Goal: Task Accomplishment & Management: Use online tool/utility

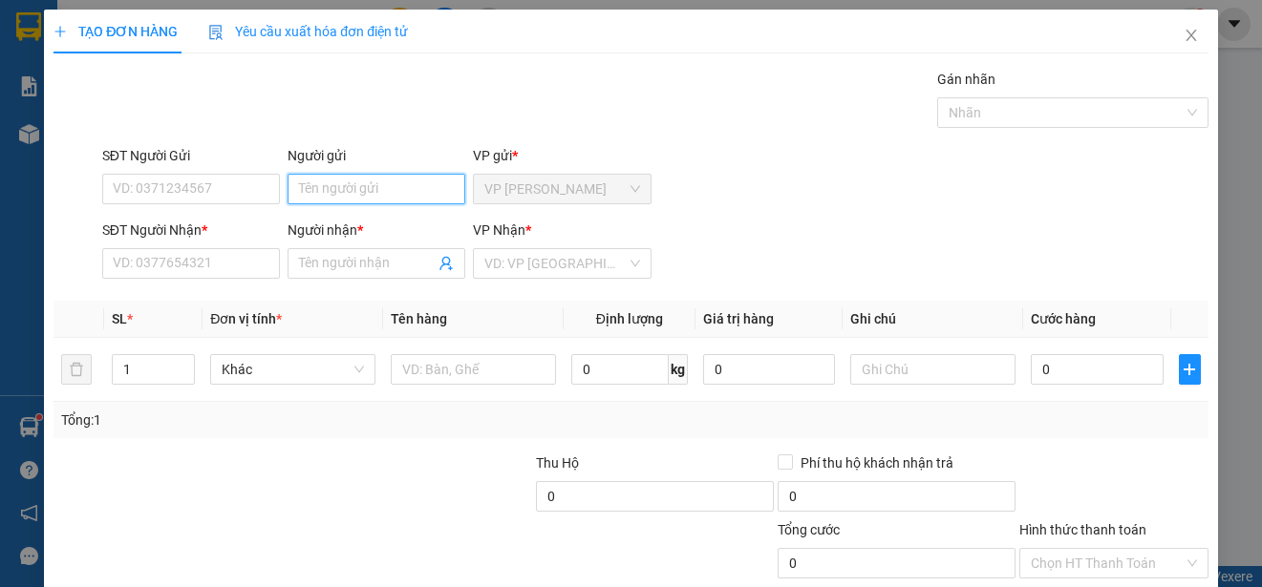
drag, startPoint x: 358, startPoint y: 199, endPoint x: 373, endPoint y: 191, distance: 17.1
click at [373, 191] on input "Người gửi" at bounding box center [376, 189] width 178 height 31
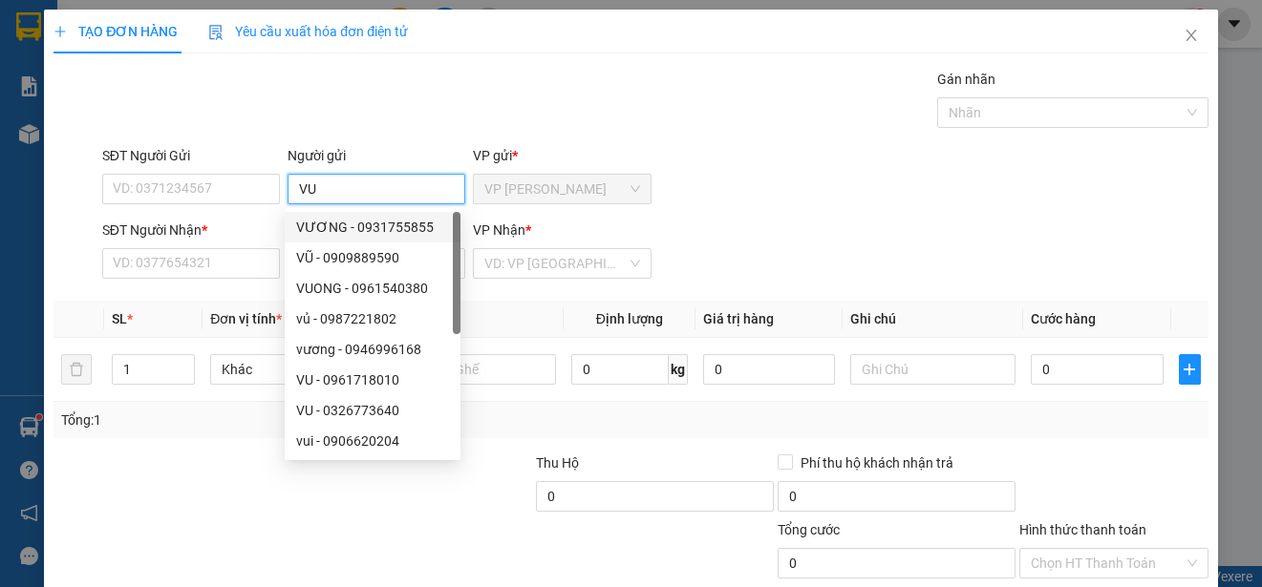
type input "VU"
click at [271, 165] on div "SĐT Người Gửi VD: 0371234567" at bounding box center [191, 178] width 178 height 67
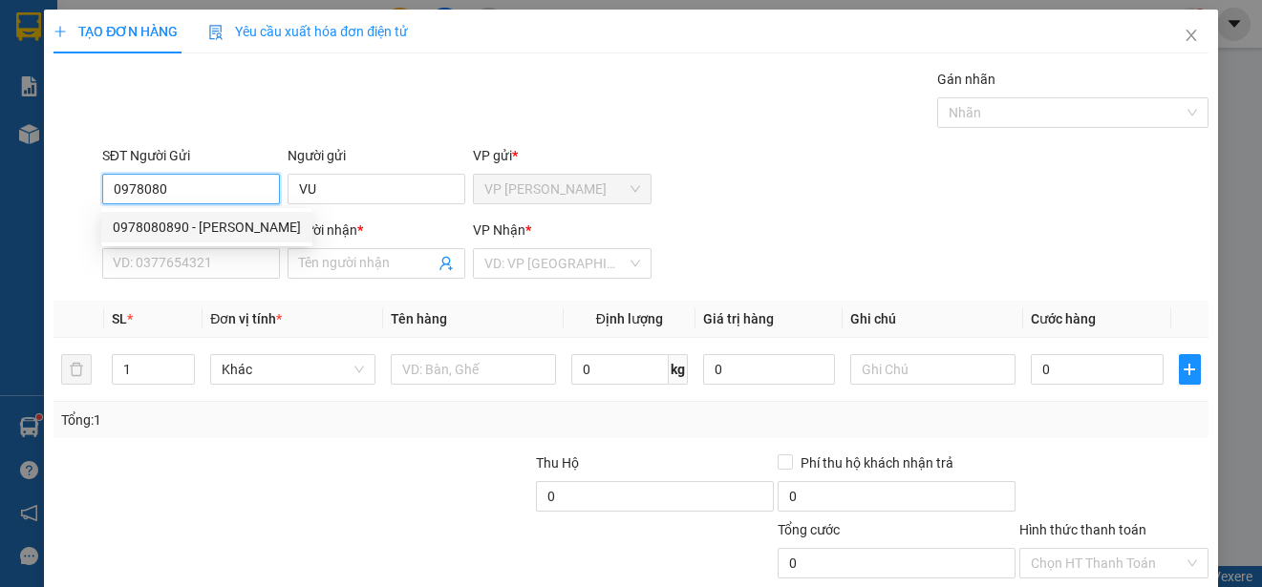
click at [219, 223] on div "0978080890 - [PERSON_NAME]" at bounding box center [207, 227] width 188 height 21
type input "0978080890"
type input "VŨ"
type input "0764098508"
type input "PHU"
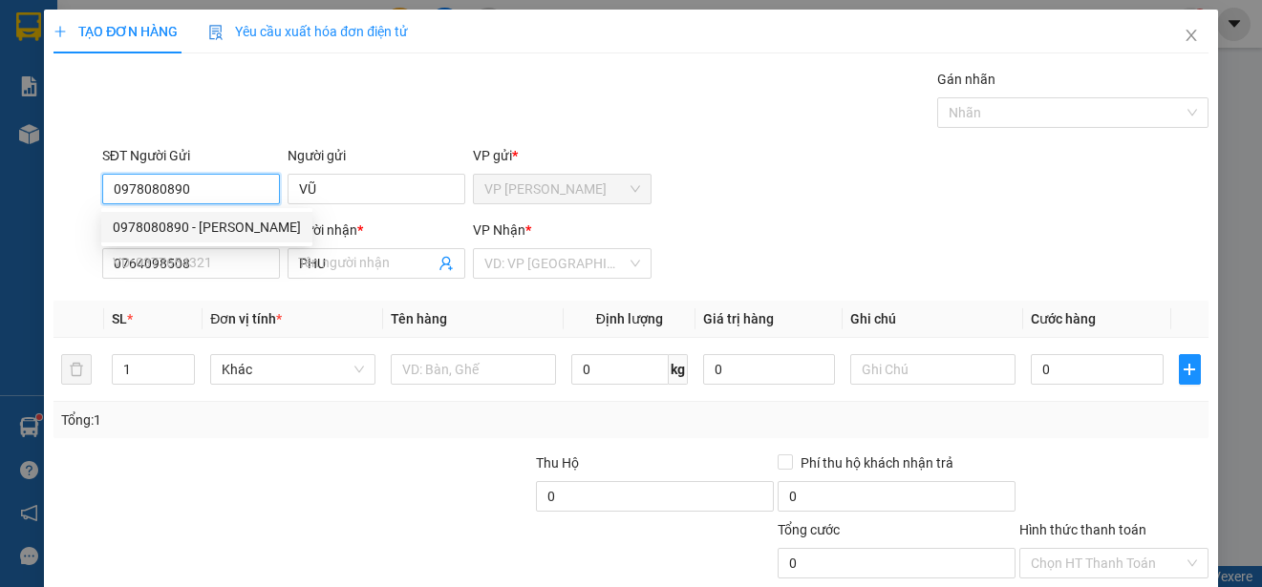
type input "25.000"
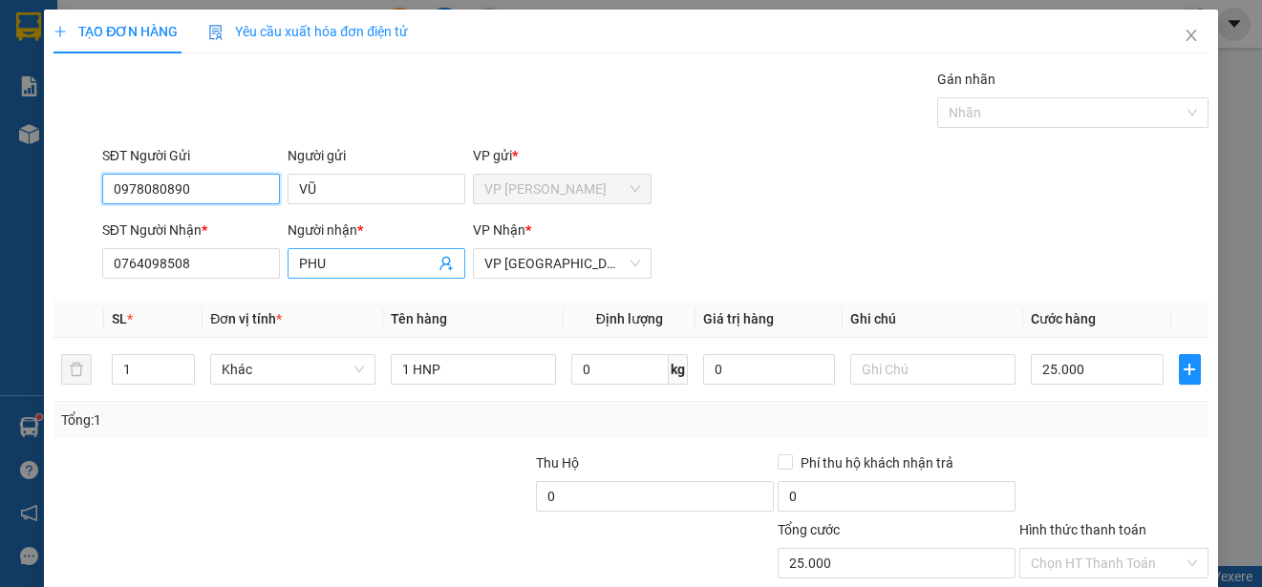
type input "0978080890"
click at [352, 263] on input "PHU" at bounding box center [367, 263] width 136 height 21
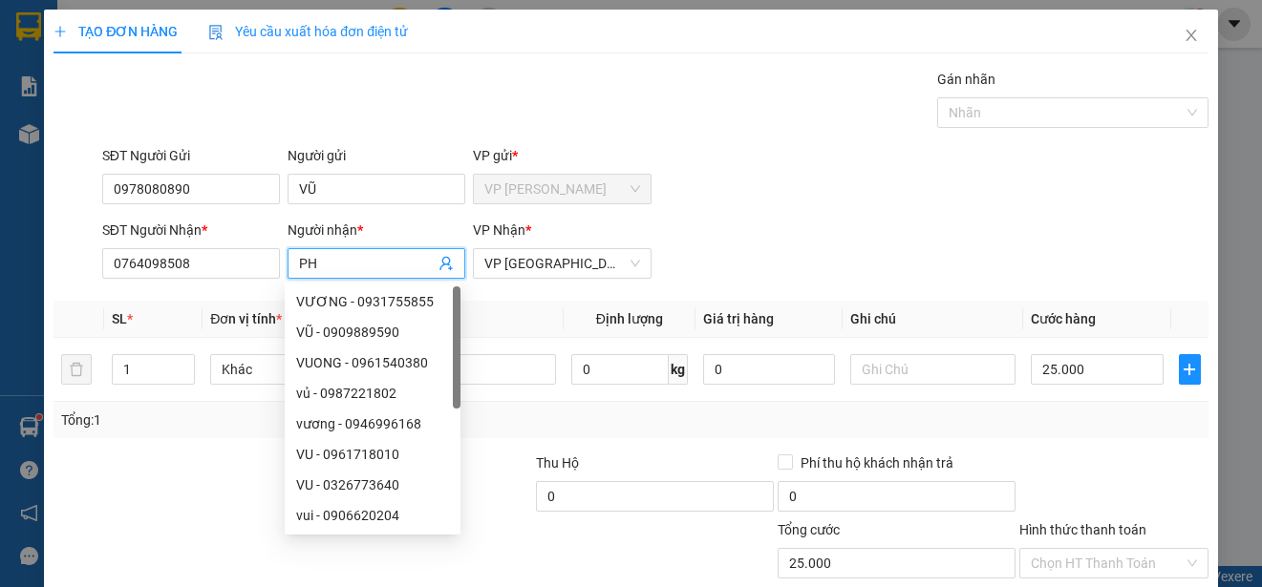
type input "P"
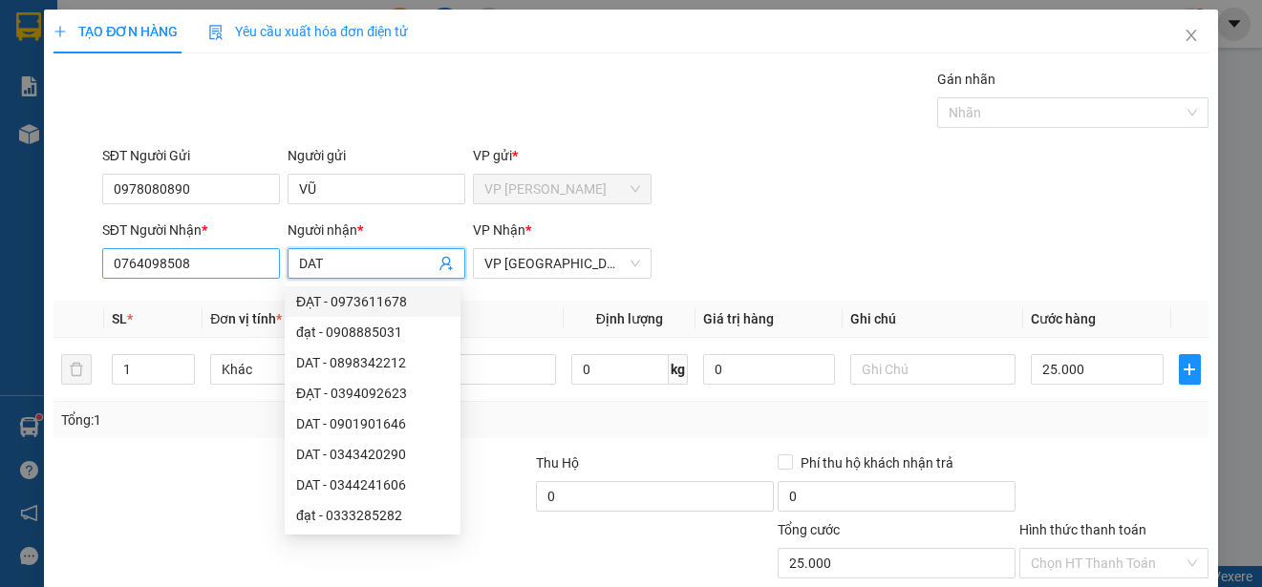
type input "DAT"
click at [257, 263] on input "0764098508" at bounding box center [191, 263] width 178 height 31
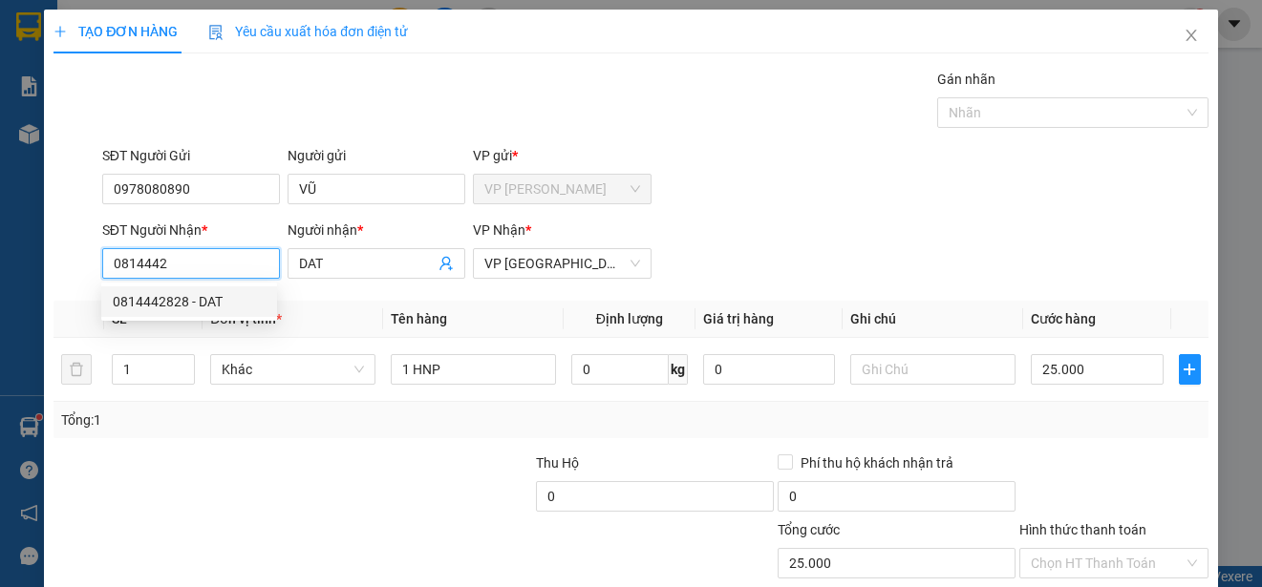
click at [227, 303] on div "0814442828 - DAT" at bounding box center [189, 301] width 153 height 21
type input "0814442828"
type input "30.000"
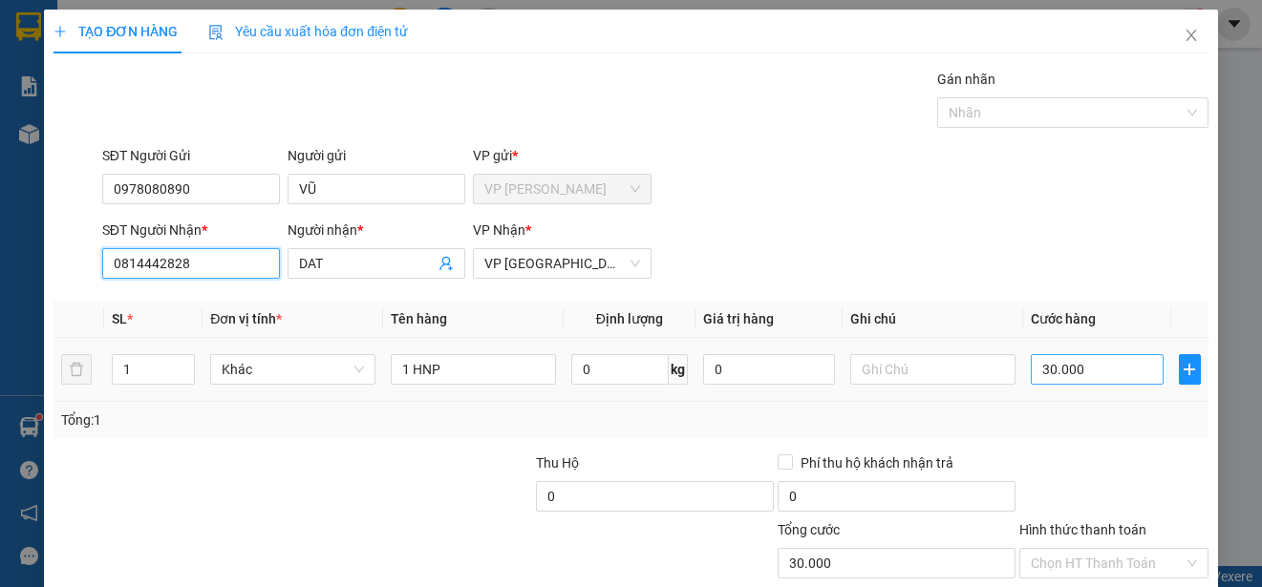
type input "0814442828"
click at [1030, 373] on input "30.000" at bounding box center [1096, 369] width 133 height 31
type input "0"
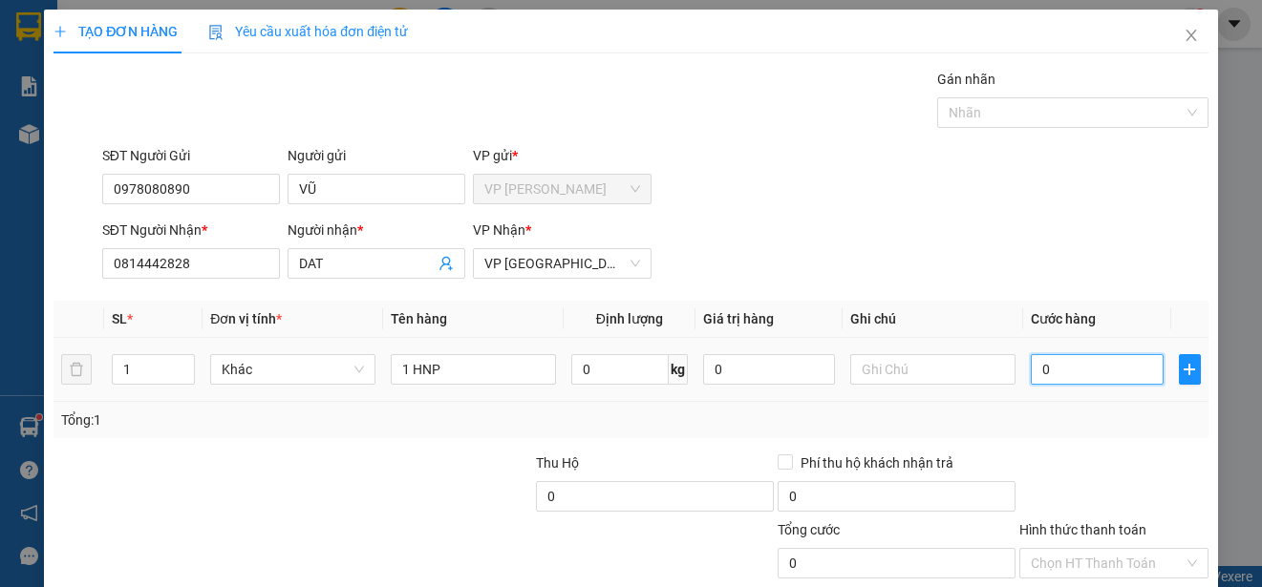
click at [1030, 373] on input "0" at bounding box center [1096, 369] width 133 height 31
type input "20"
type input "200"
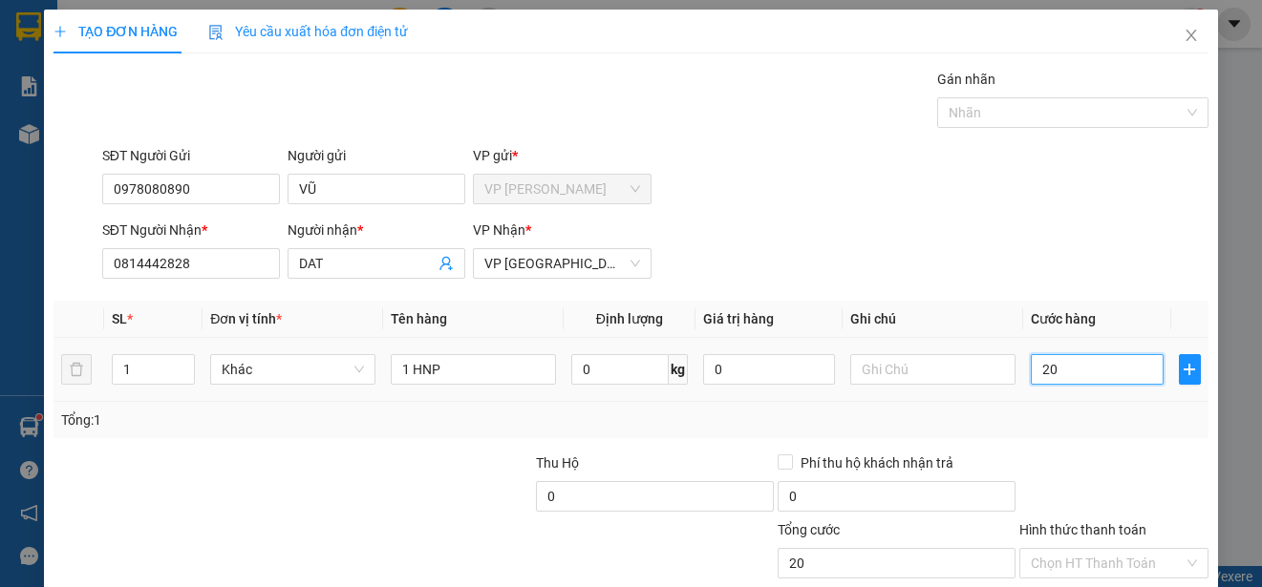
type input "200"
type input "2.000"
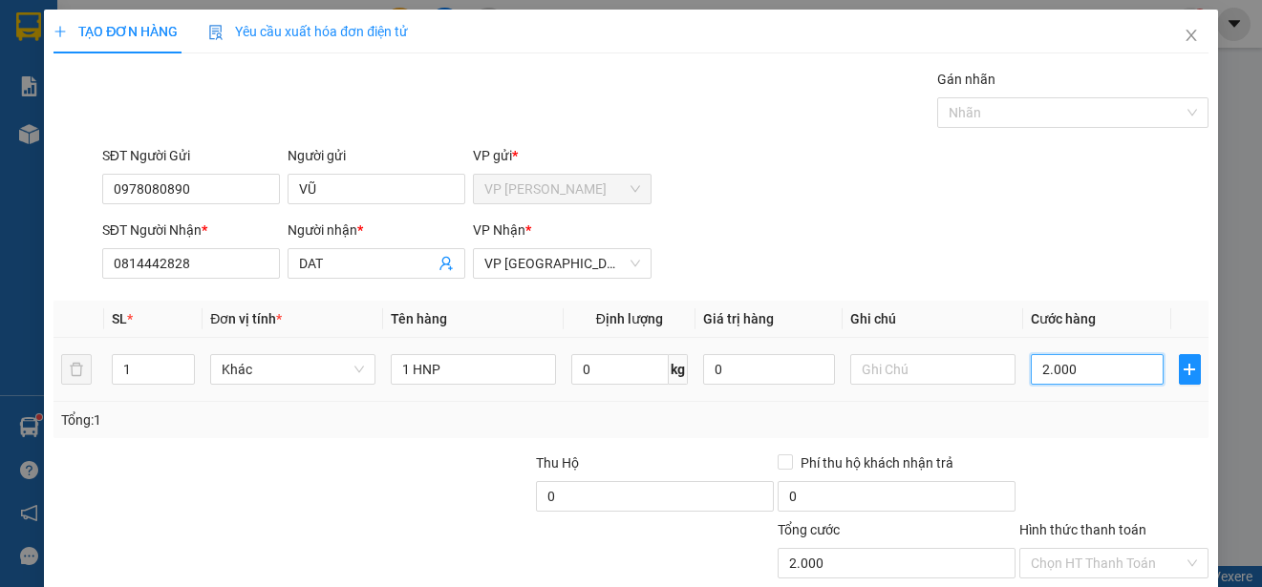
type input "20.000"
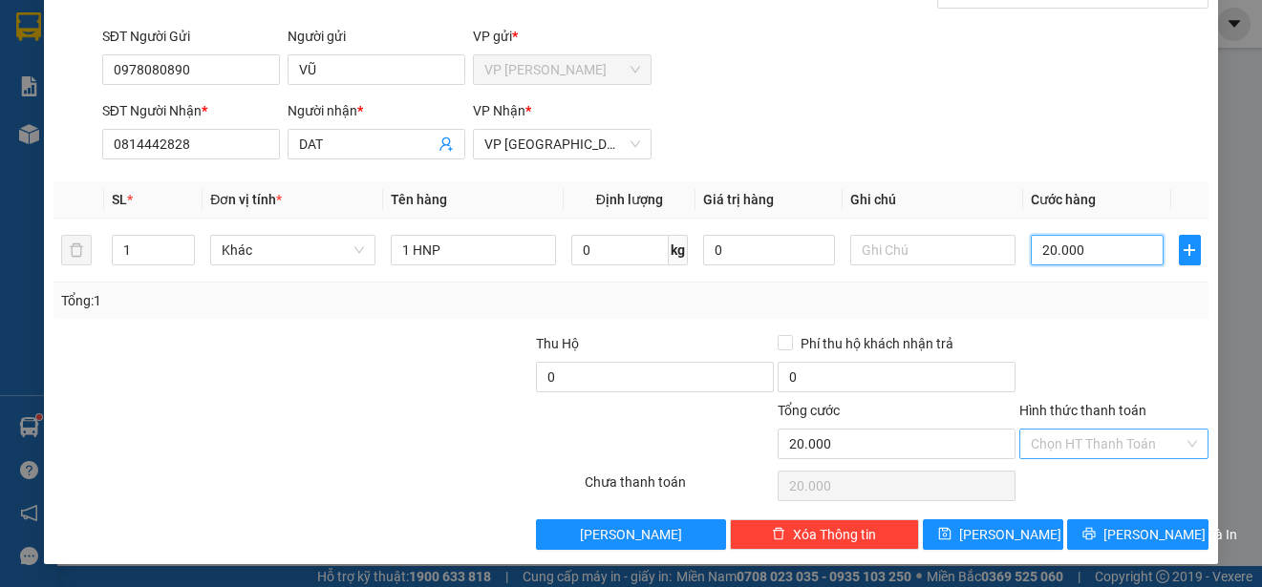
type input "20.000"
click at [1139, 436] on input "Hình thức thanh toán" at bounding box center [1106, 444] width 153 height 29
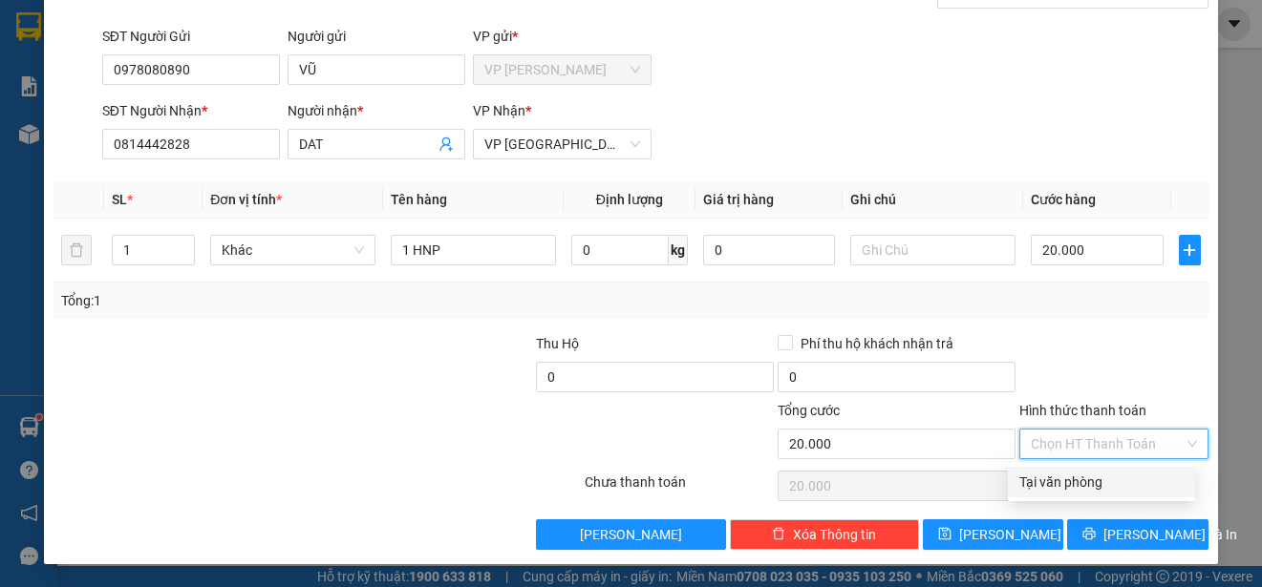
click at [1131, 482] on div "Tại văn phòng" at bounding box center [1101, 482] width 164 height 21
type input "0"
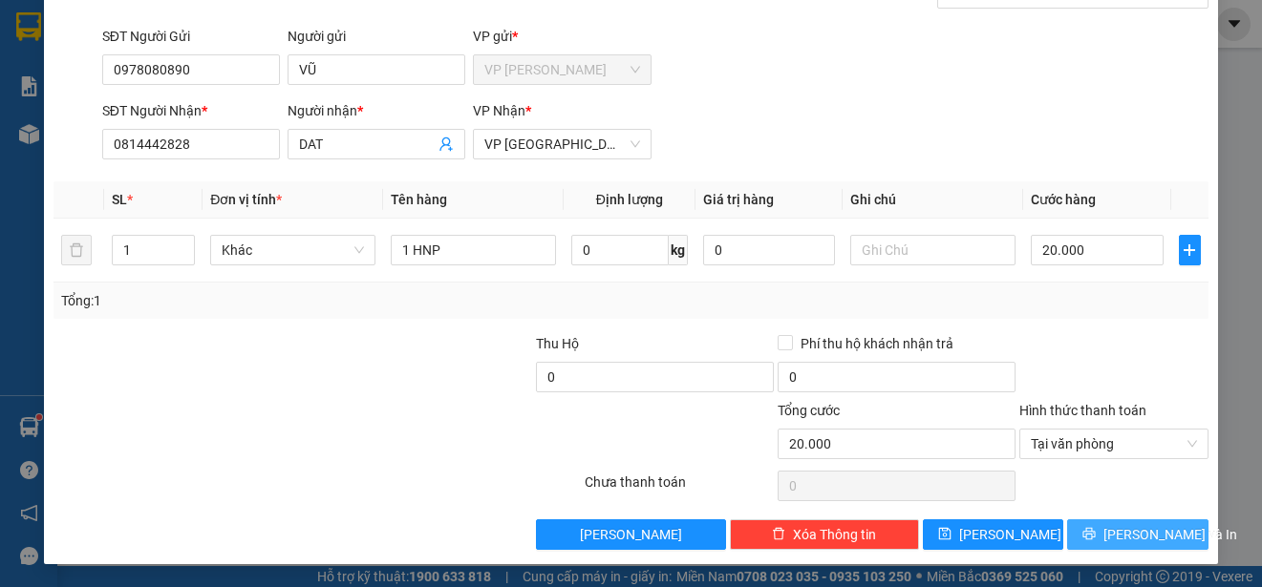
click at [1130, 536] on span "[PERSON_NAME] và In" at bounding box center [1170, 534] width 134 height 21
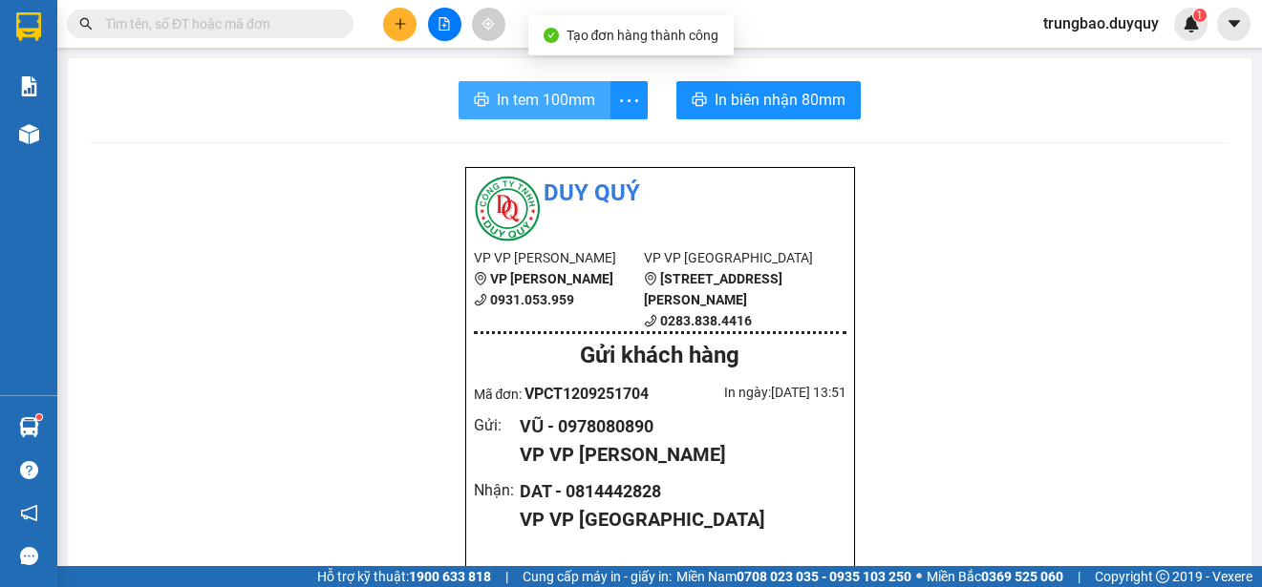
click at [561, 102] on span "In tem 100mm" at bounding box center [546, 100] width 98 height 24
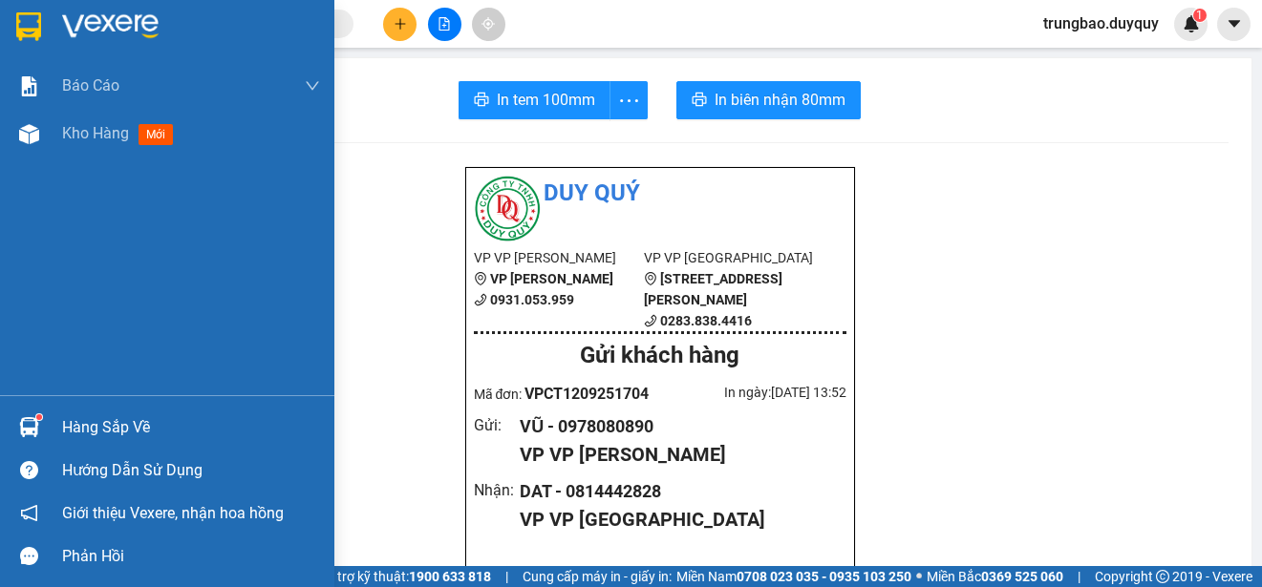
click at [27, 21] on img at bounding box center [28, 26] width 25 height 29
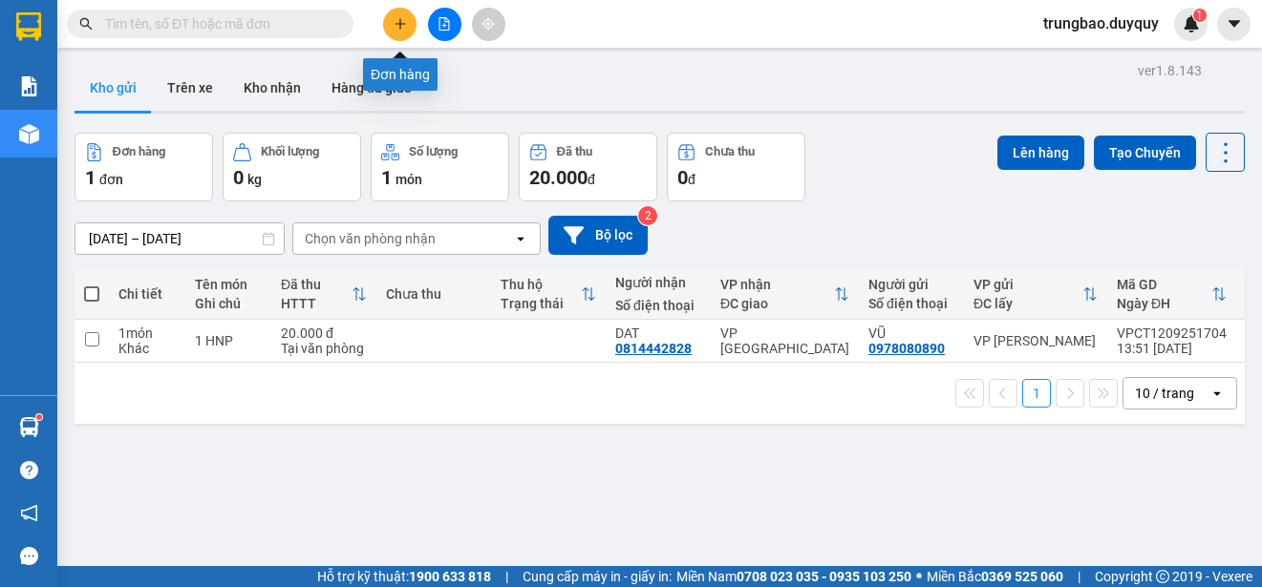
click at [396, 26] on icon "plus" at bounding box center [399, 23] width 13 height 13
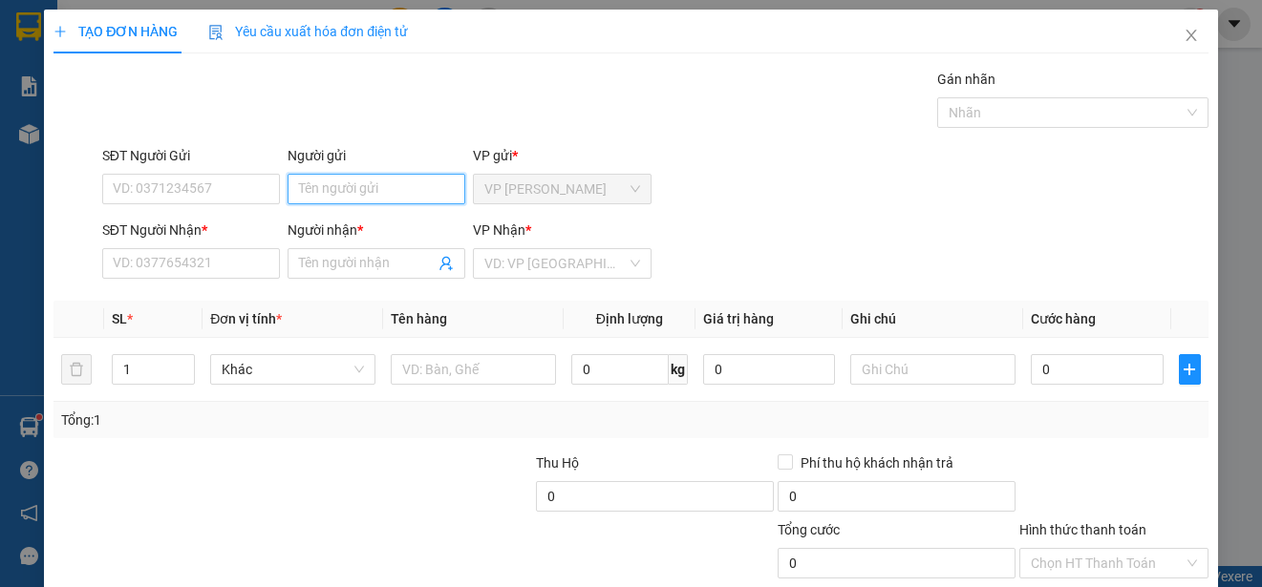
click at [409, 191] on input "Người gửi" at bounding box center [376, 189] width 178 height 31
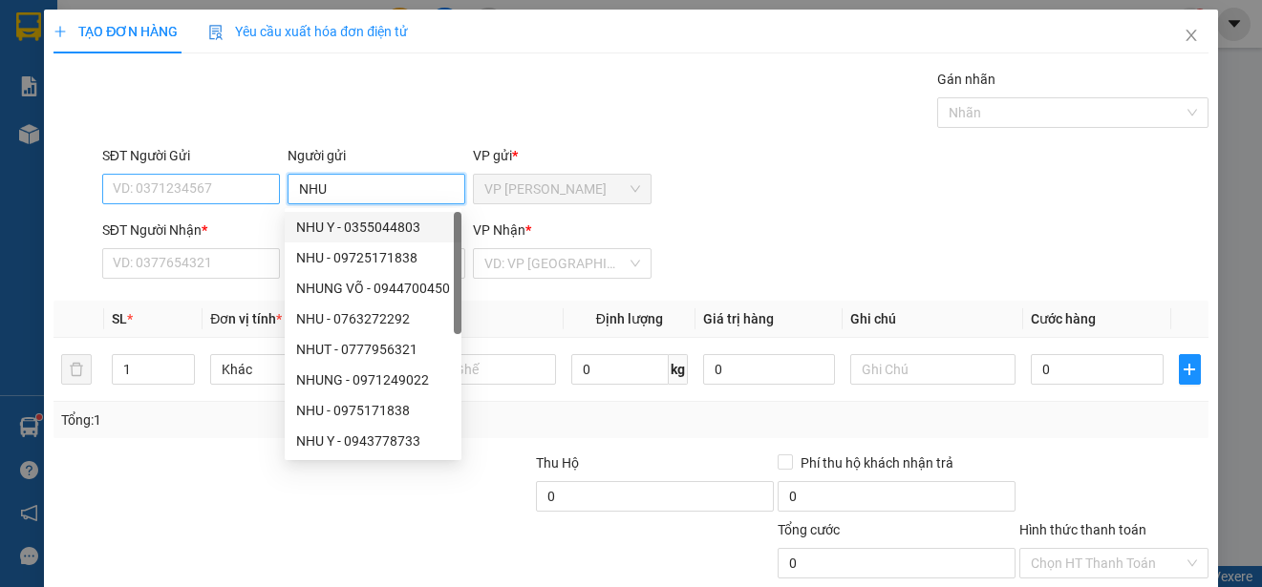
type input "NHU"
click at [237, 191] on input "SĐT Người Gửi" at bounding box center [191, 189] width 178 height 31
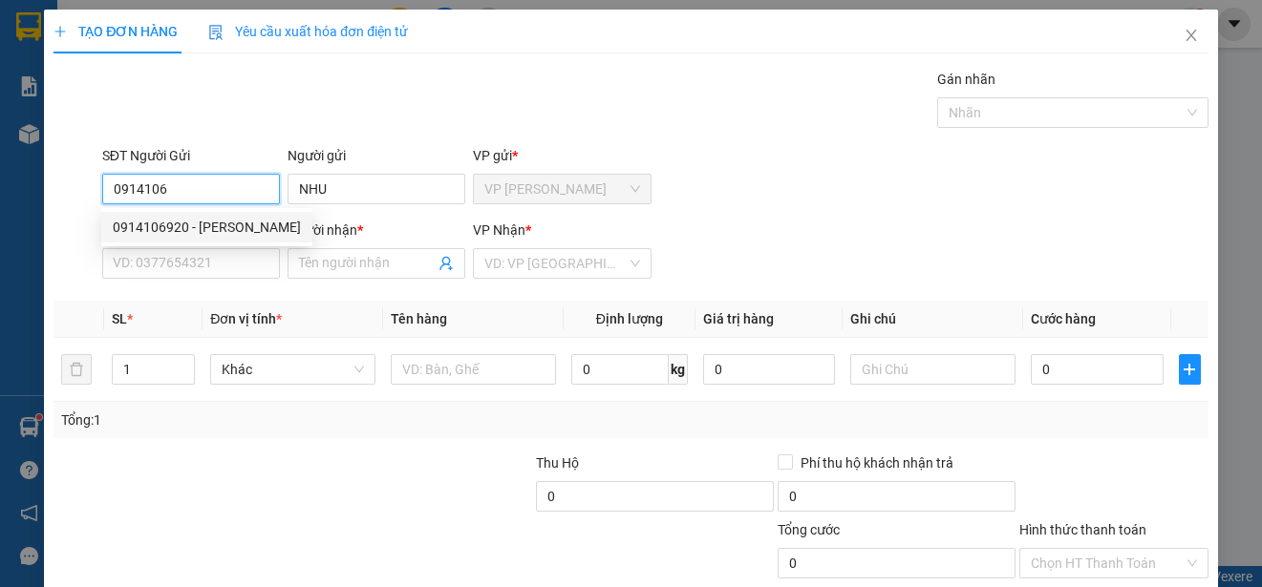
click at [244, 225] on div "0914106920 - [PERSON_NAME]" at bounding box center [207, 227] width 188 height 21
type input "0914106920"
type input "0918314474"
type input "THACH"
type input "30.000"
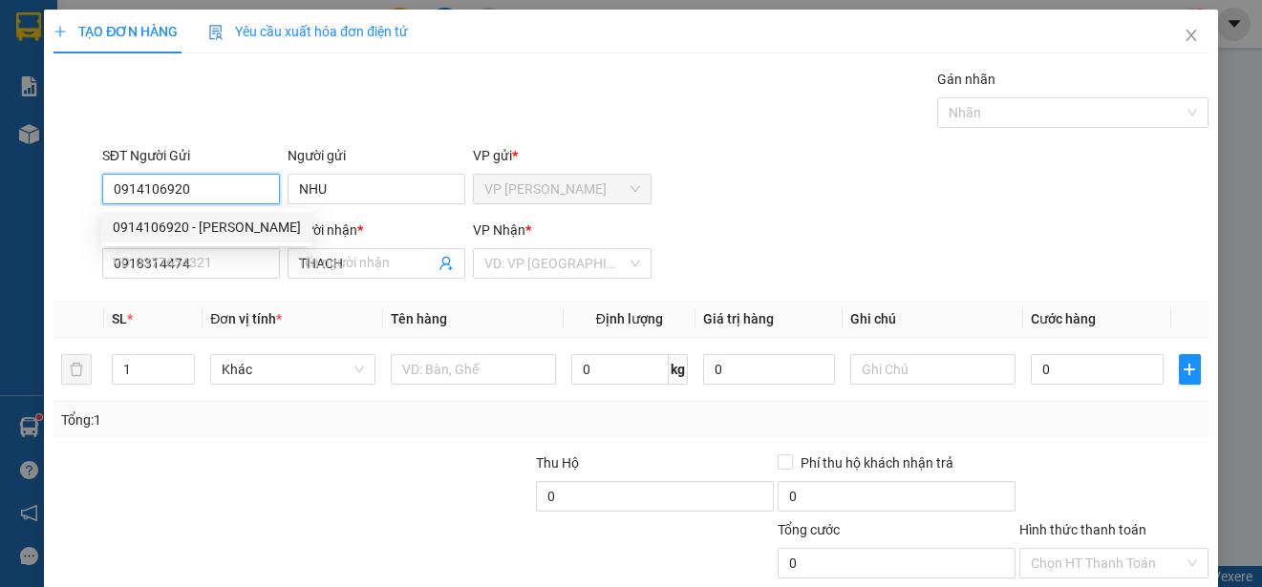
type input "30.000"
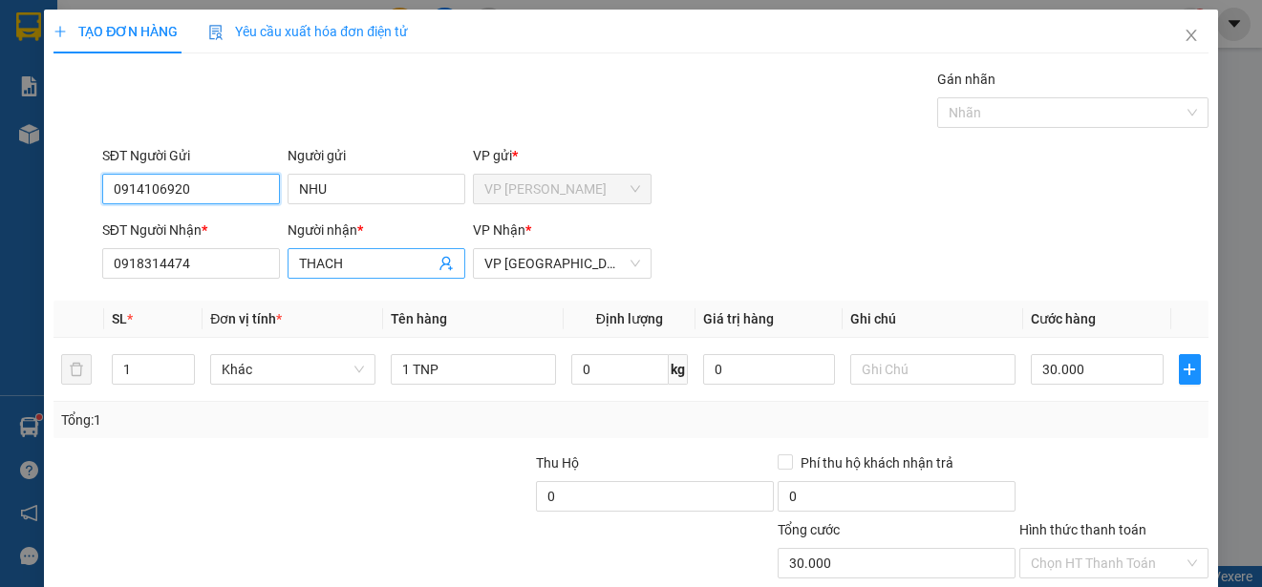
type input "0914106920"
click at [350, 270] on input "THACH" at bounding box center [367, 263] width 136 height 21
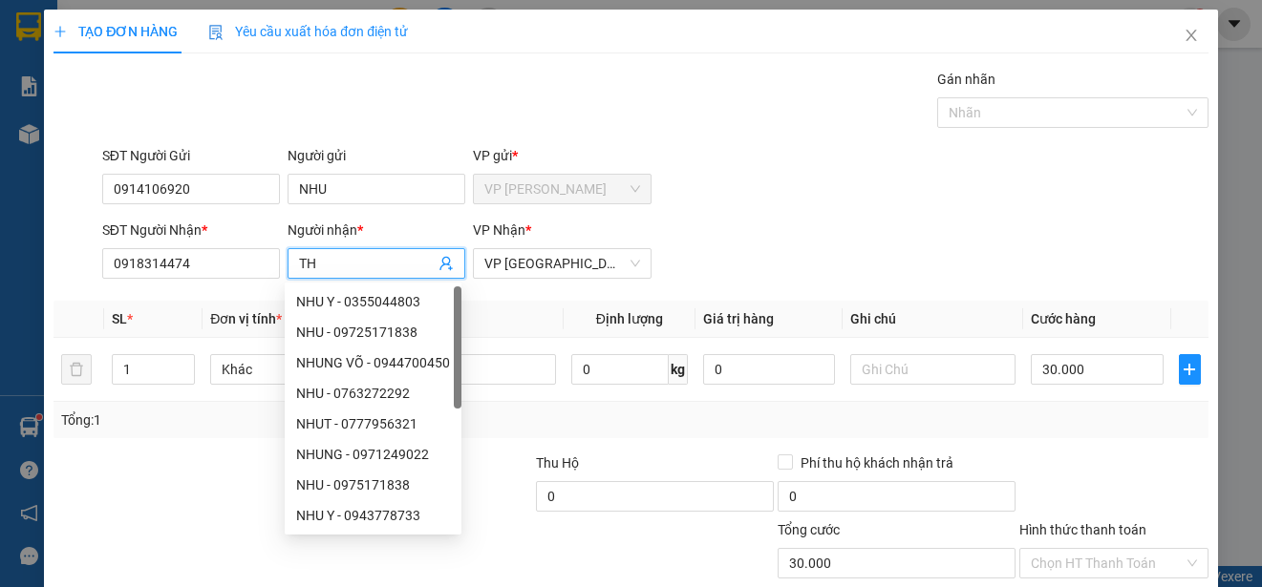
type input "T"
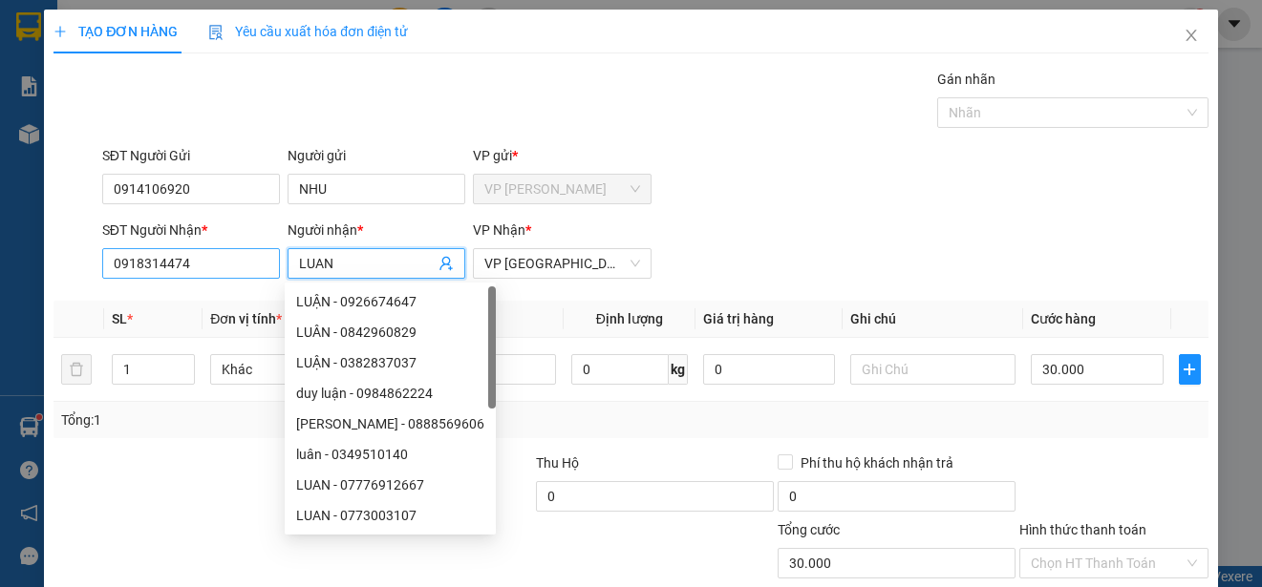
type input "LUAN"
click at [212, 266] on input "0918314474" at bounding box center [191, 263] width 178 height 31
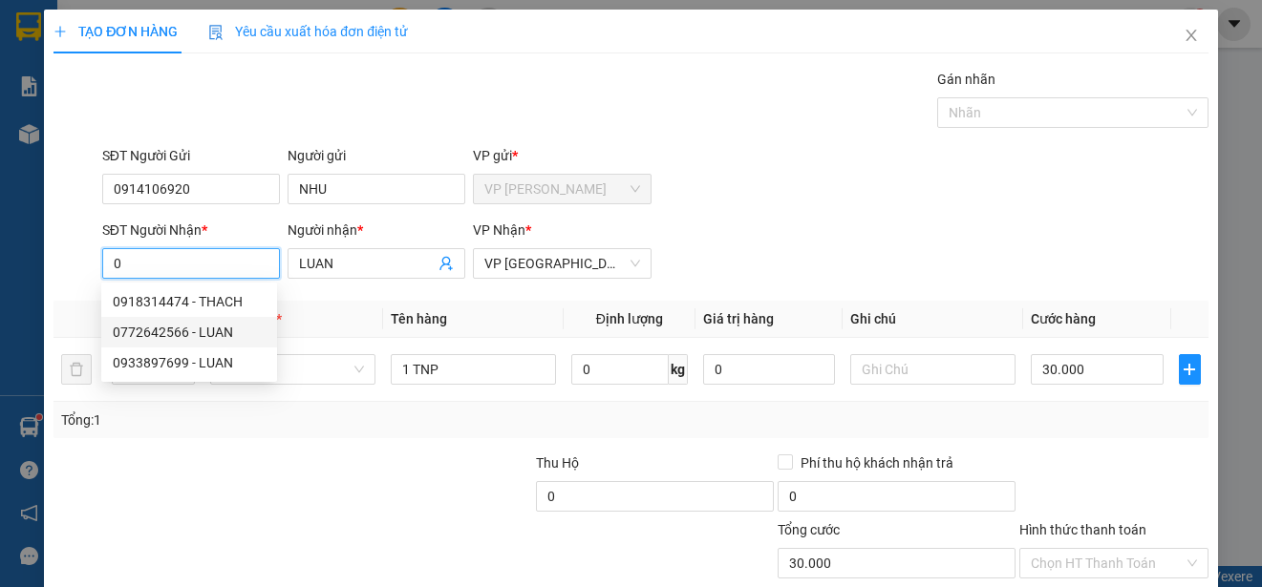
click at [218, 332] on div "0772642566 - LUAN" at bounding box center [189, 332] width 153 height 21
type input "0772642566"
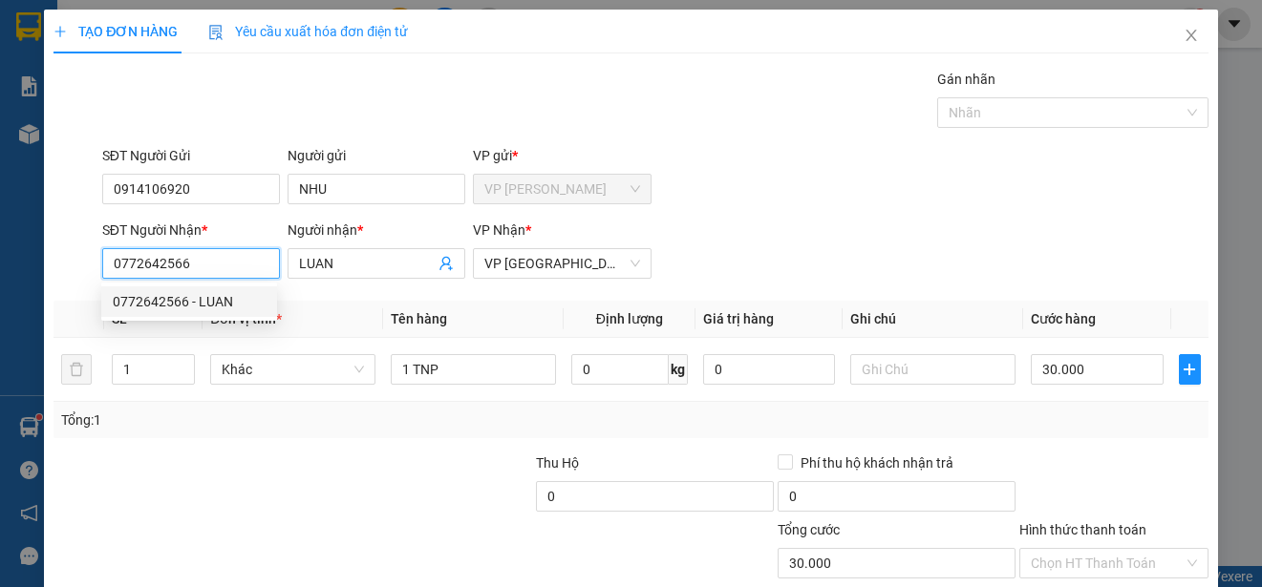
type input "70.000"
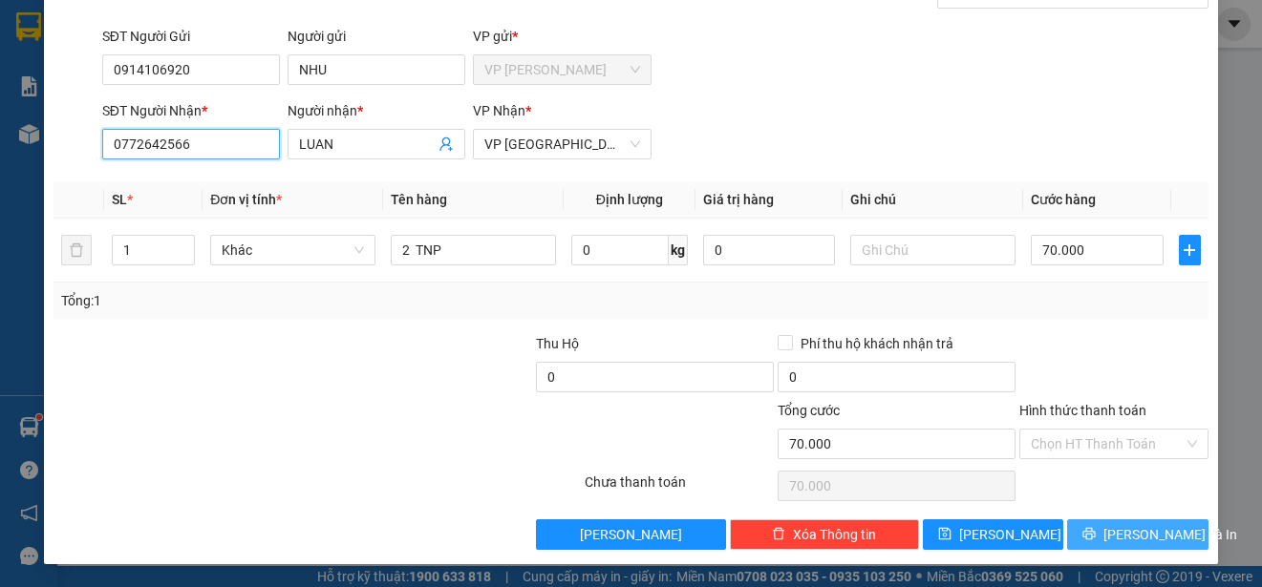
type input "0772642566"
click at [1161, 535] on button "[PERSON_NAME] và In" at bounding box center [1137, 535] width 141 height 31
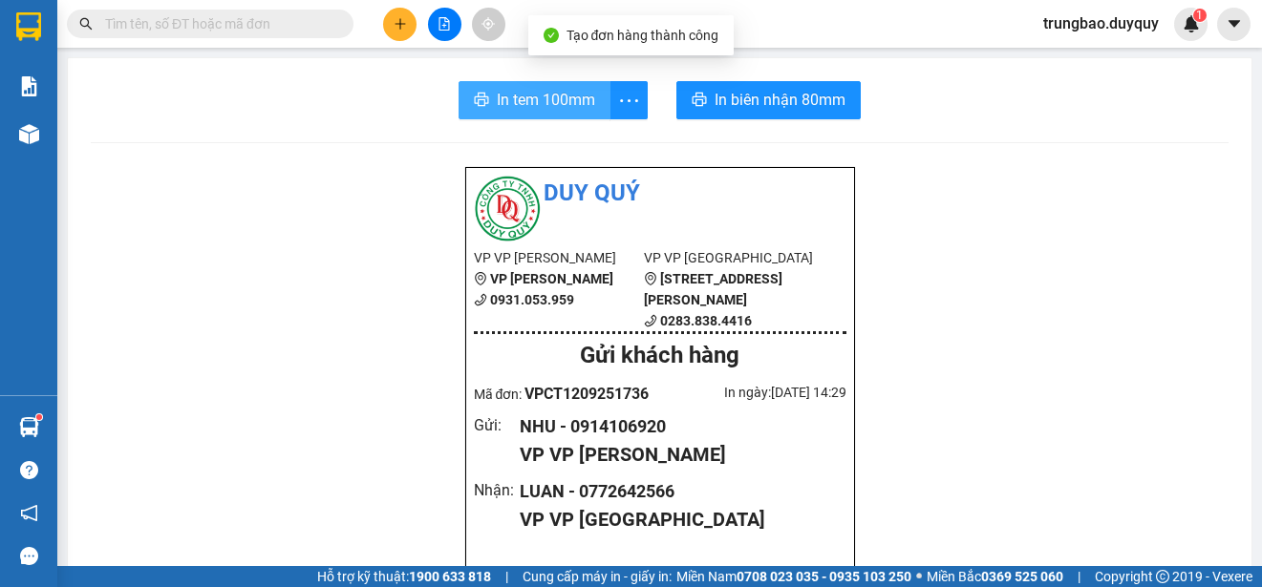
click at [561, 95] on span "In tem 100mm" at bounding box center [546, 100] width 98 height 24
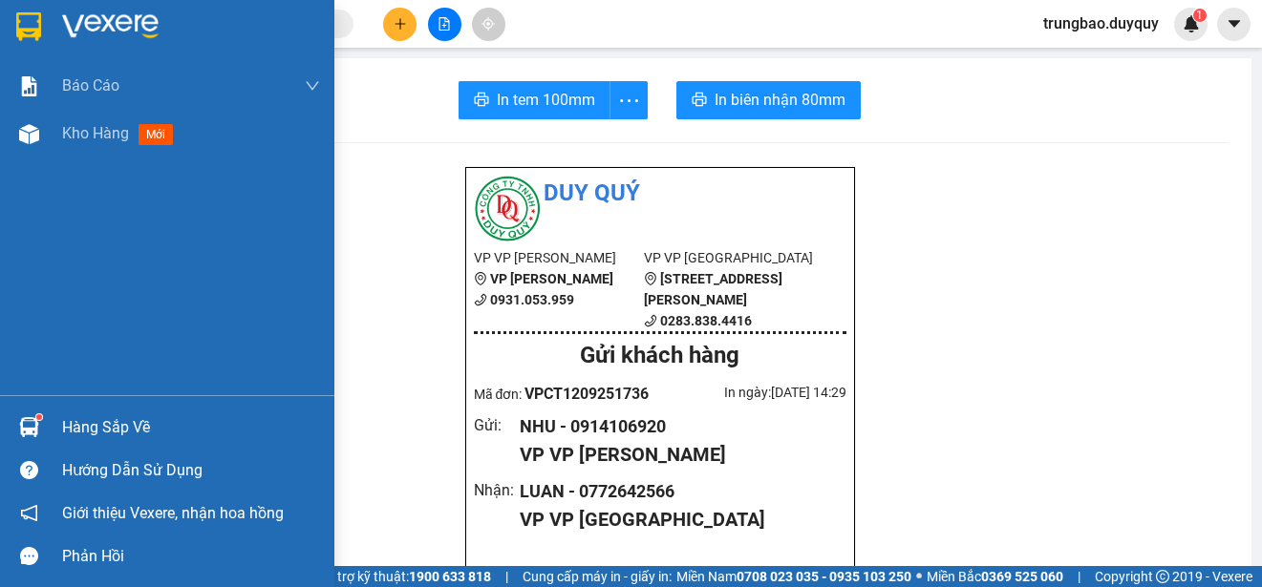
click at [28, 24] on img at bounding box center [28, 26] width 25 height 29
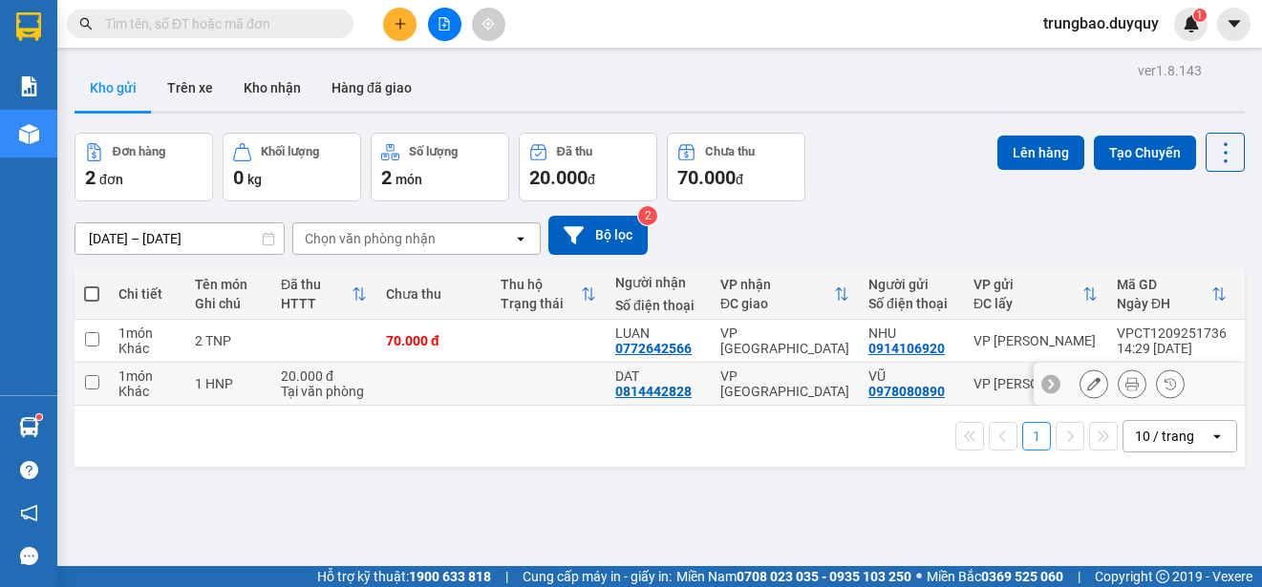
click at [92, 378] on input "checkbox" at bounding box center [92, 382] width 14 height 14
checkbox input "true"
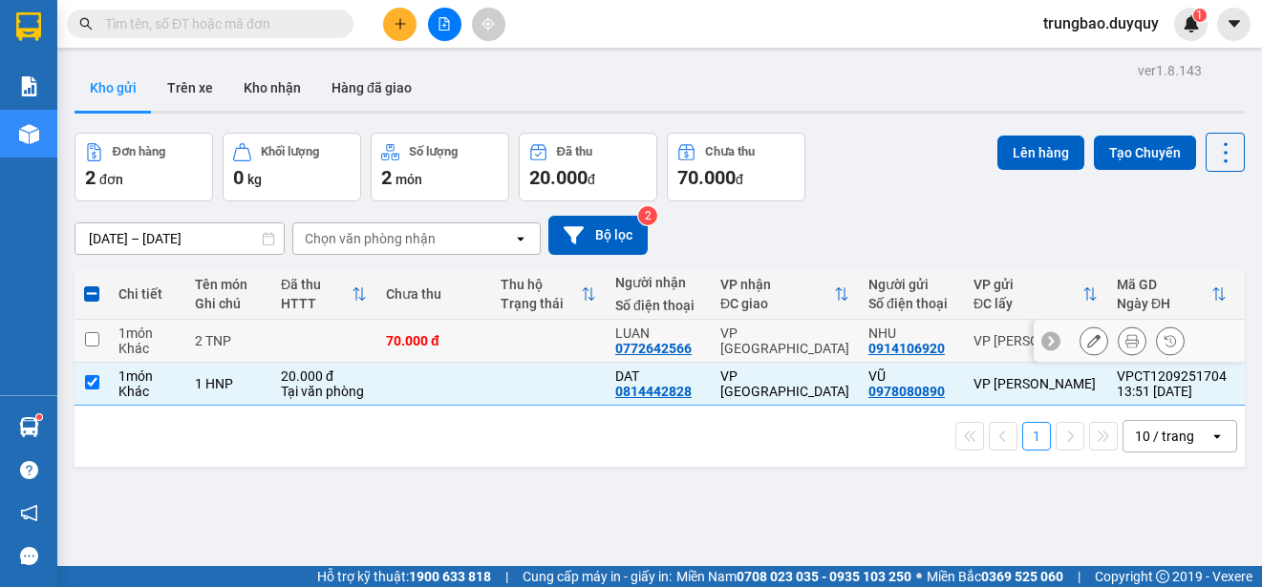
click at [93, 337] on input "checkbox" at bounding box center [92, 339] width 14 height 14
checkbox input "true"
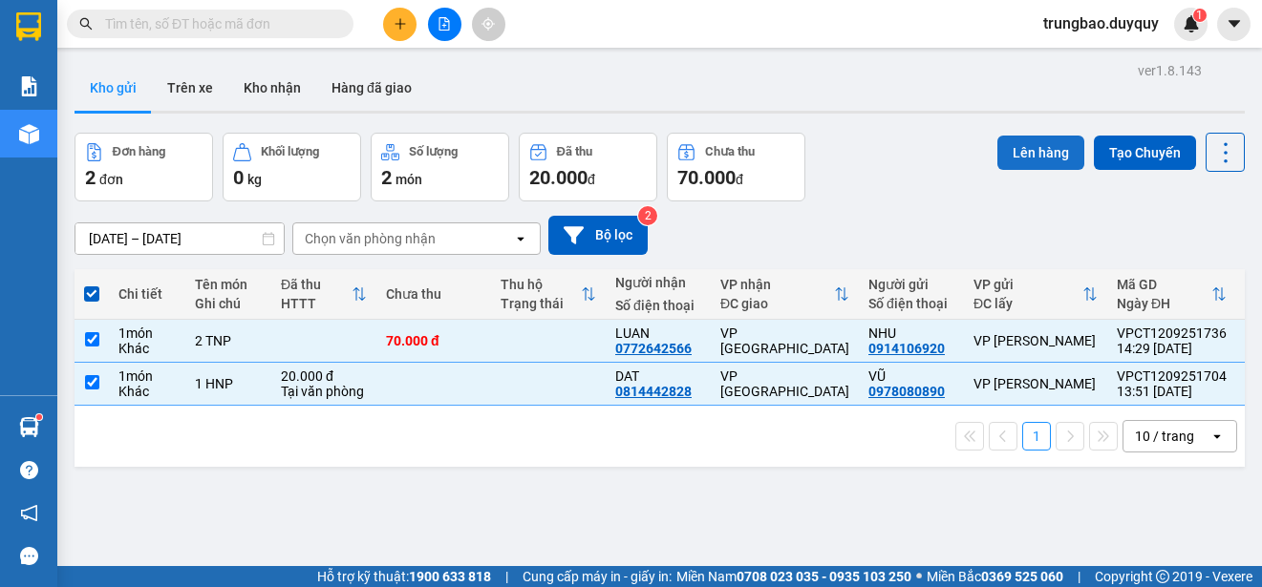
click at [1015, 147] on button "Lên hàng" at bounding box center [1040, 153] width 87 height 34
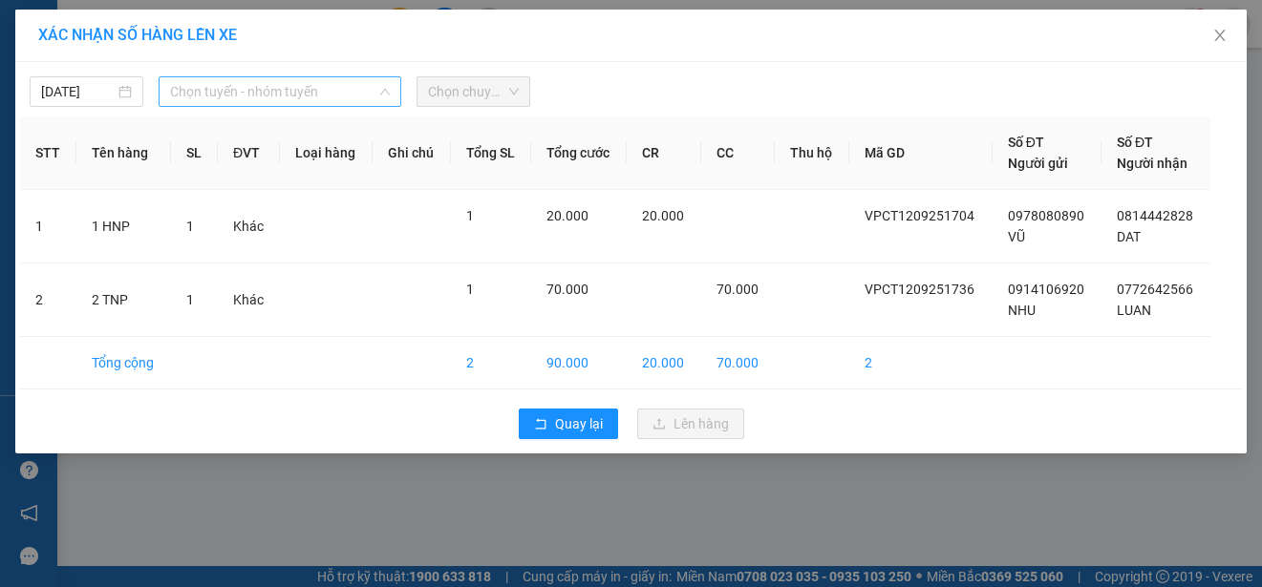
click at [329, 93] on span "Chọn tuyến - nhóm tuyến" at bounding box center [280, 91] width 220 height 29
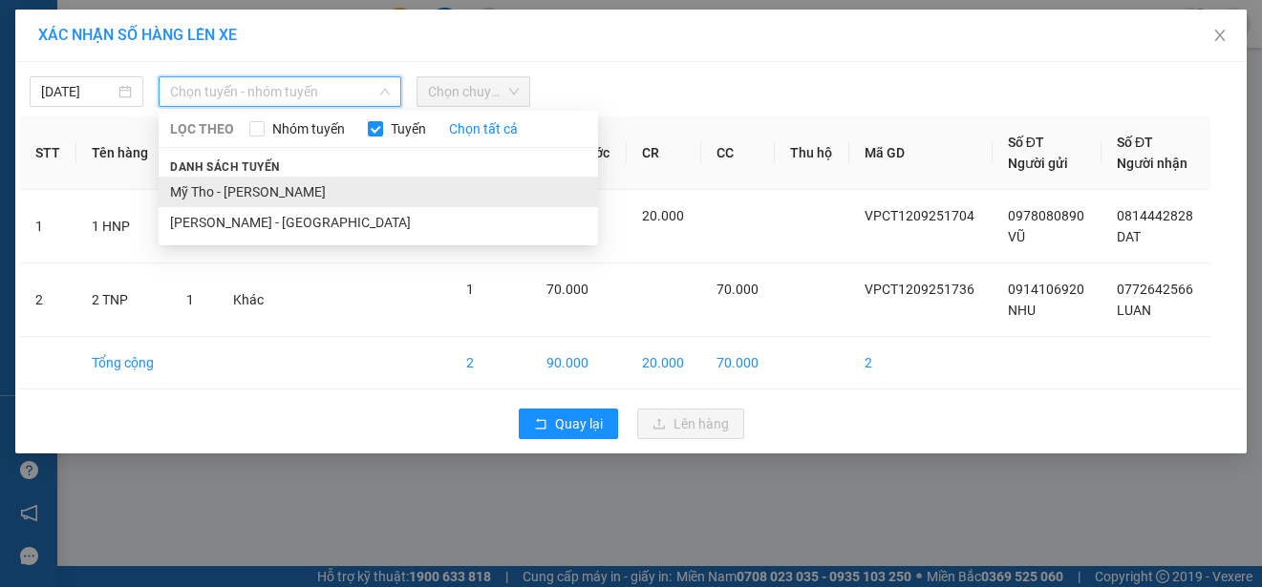
click at [303, 188] on li "Mỹ Tho - [PERSON_NAME]" at bounding box center [378, 192] width 439 height 31
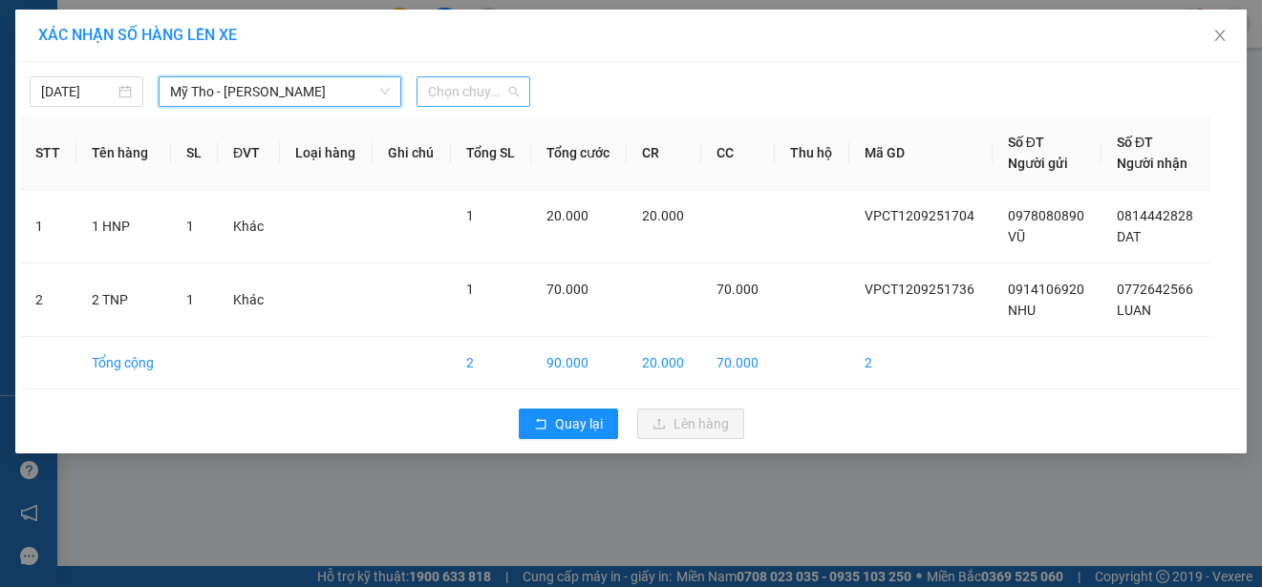
click at [478, 93] on span "Chọn chuyến" at bounding box center [473, 91] width 91 height 29
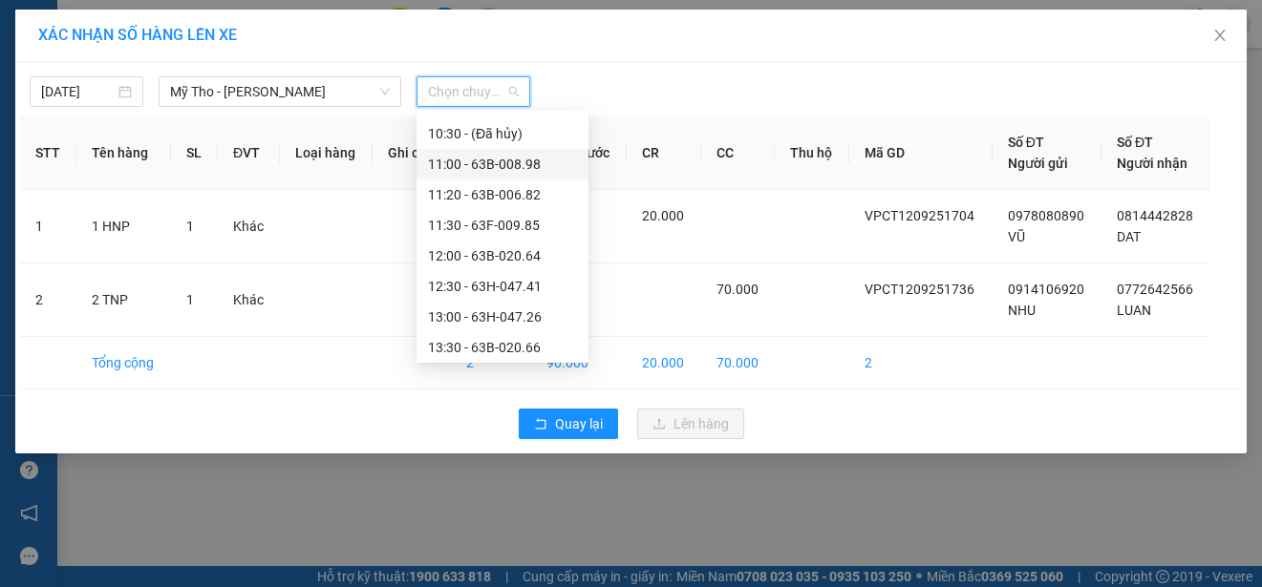
scroll to position [859, 0]
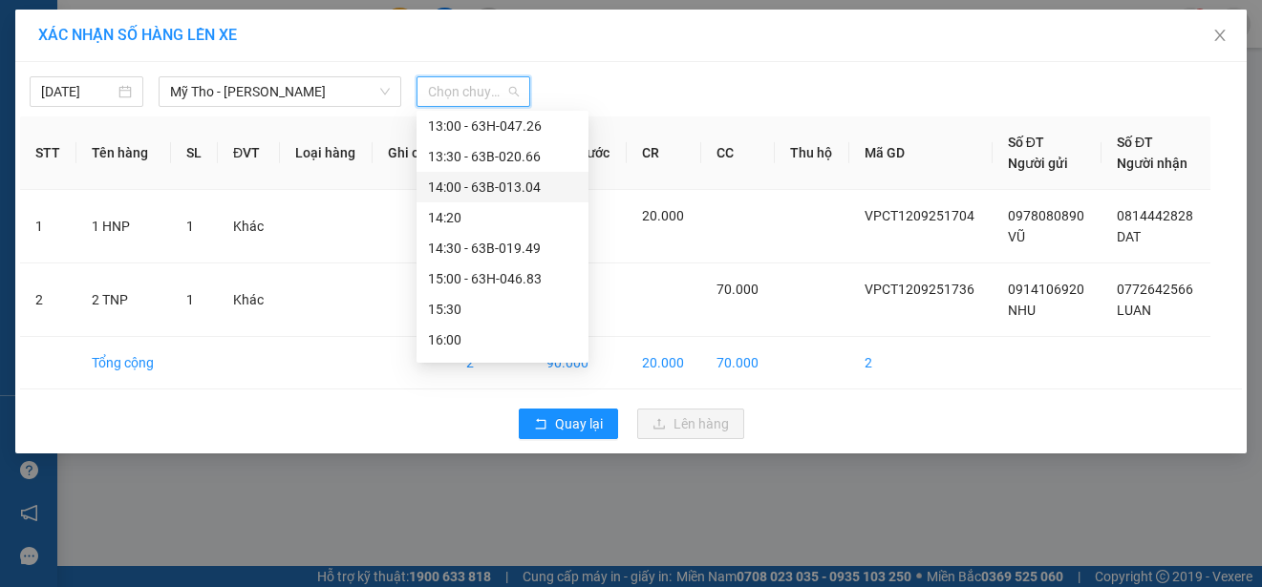
click at [504, 180] on div "14:00 - 63B-013.04" at bounding box center [502, 187] width 149 height 21
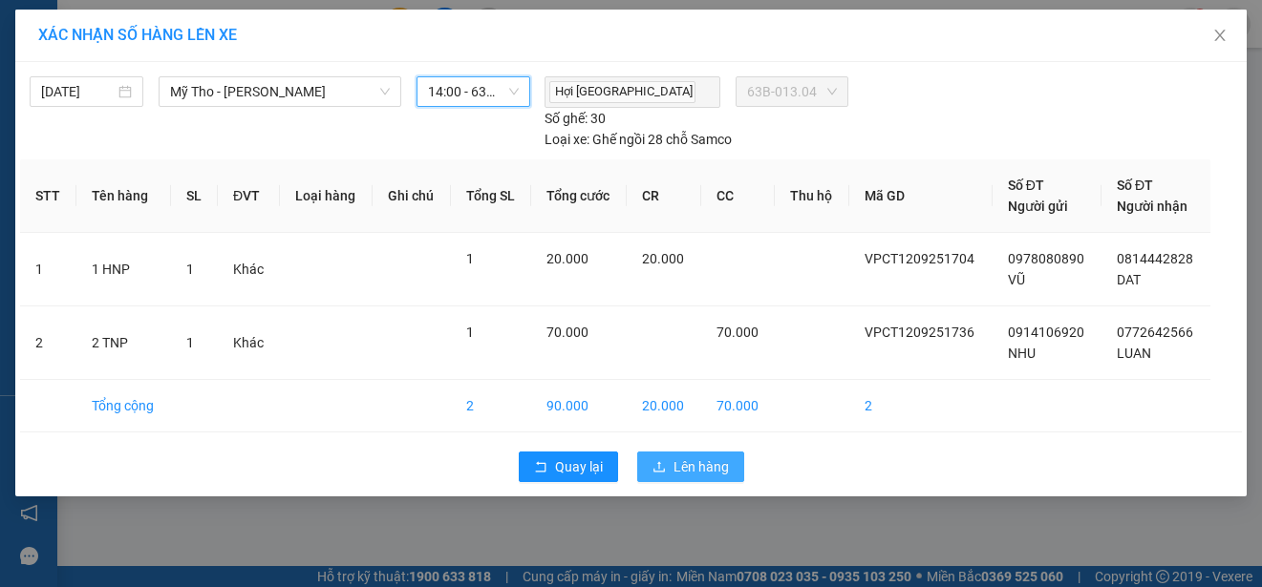
click at [705, 458] on span "Lên hàng" at bounding box center [700, 466] width 55 height 21
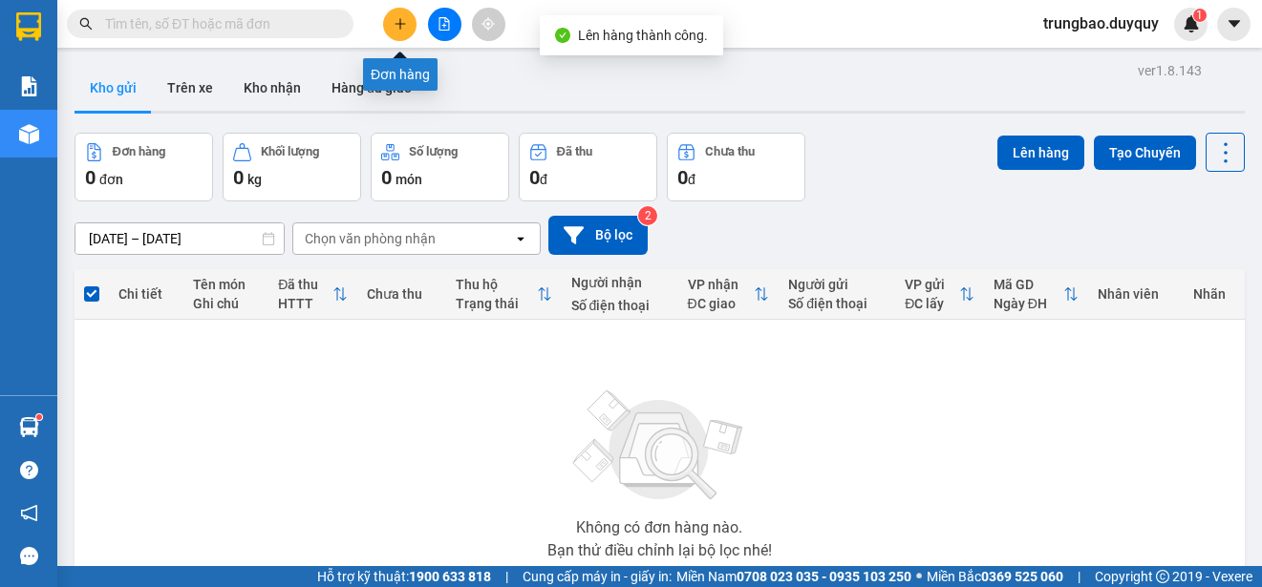
click at [402, 30] on icon "plus" at bounding box center [399, 23] width 13 height 13
